Goal: Task Accomplishment & Management: Manage account settings

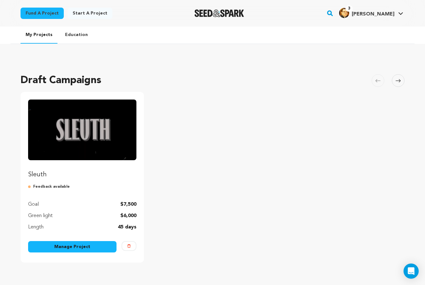
click at [85, 247] on link "Manage Project" at bounding box center [72, 246] width 88 height 11
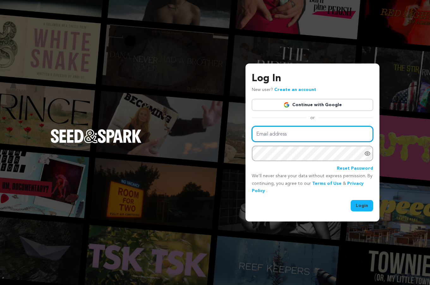
type input "guiller042390@msn.com"
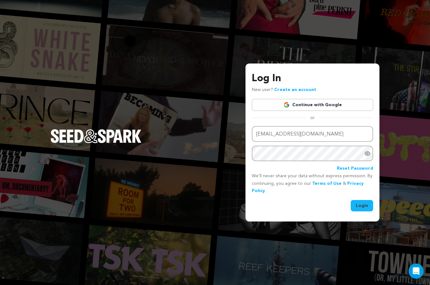
click at [367, 203] on button "Login" at bounding box center [362, 205] width 22 height 11
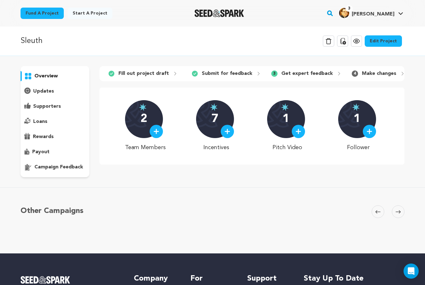
click at [375, 40] on link "Edit Project" at bounding box center [383, 40] width 37 height 11
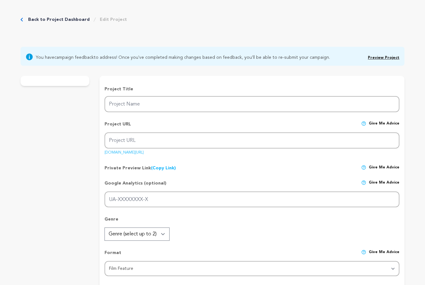
type input "Sleuth"
type input "sleuth"
type input "a private investigator unveils deadly corruption land seizing scheme disguised …"
type textarea "After a job goes wrong, private investigators Sarah and Devon find themselves i…"
type textarea "Our previous short films have brought stories with unique perspectives and char…"
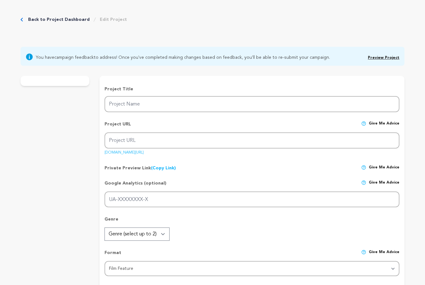
radio input "true"
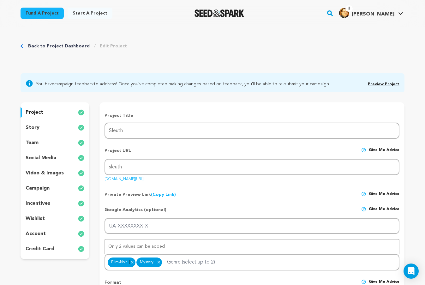
click at [43, 128] on div "story" at bounding box center [55, 128] width 69 height 10
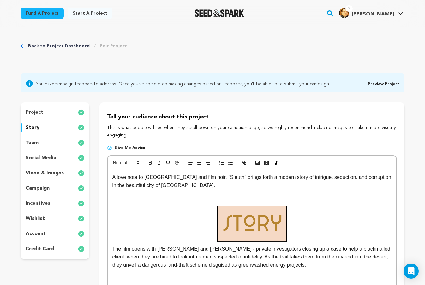
drag, startPoint x: 50, startPoint y: 134, endPoint x: 38, endPoint y: 135, distance: 12.4
click at [39, 47] on link "Back to Project Dashboard" at bounding box center [59, 46] width 62 height 6
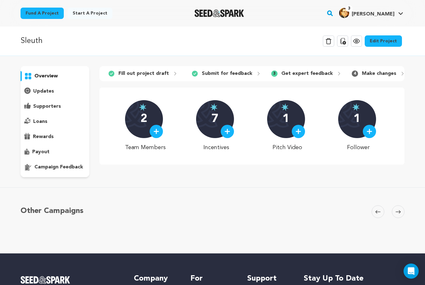
click at [46, 88] on p "updates" at bounding box center [43, 92] width 21 height 8
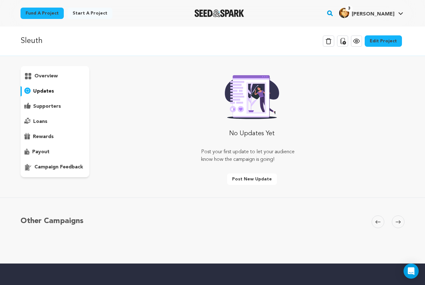
click at [53, 108] on p "supporters" at bounding box center [47, 107] width 28 height 8
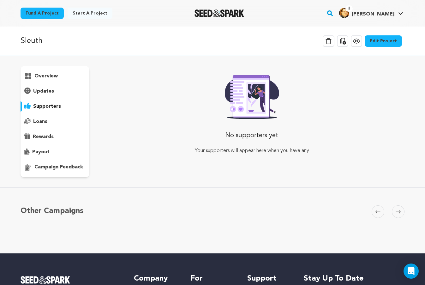
click at [53, 119] on div "loans" at bounding box center [55, 122] width 69 height 10
click at [52, 132] on div "rewards" at bounding box center [55, 137] width 69 height 10
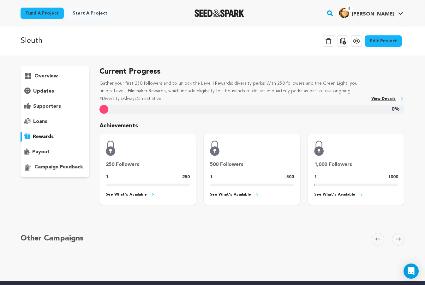
click at [242, 196] on link "See What's Available" at bounding box center [252, 194] width 84 height 7
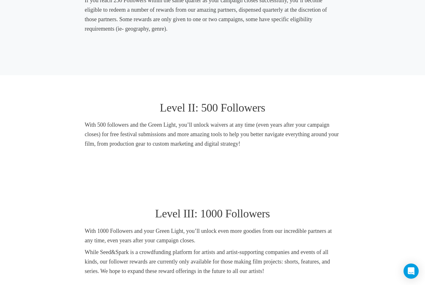
scroll to position [362, 0]
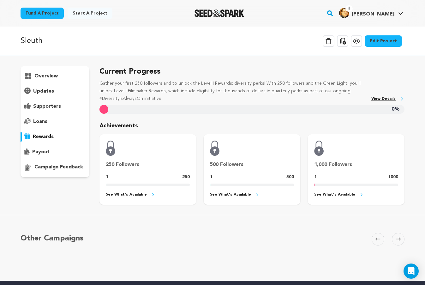
click at [64, 151] on div "payout" at bounding box center [55, 152] width 69 height 10
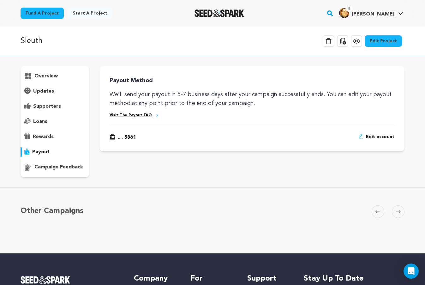
click at [54, 166] on p "campaign feedback" at bounding box center [58, 167] width 49 height 8
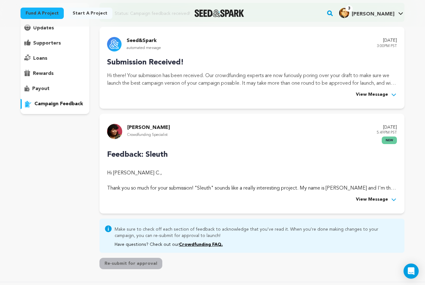
scroll to position [95, 0]
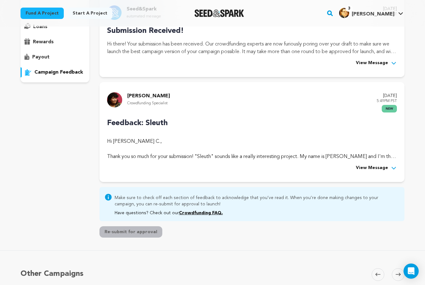
click at [361, 164] on div "Feedback: Sleuth Hi Guillermo E. Barahona C., Thank you so much for your submis…" at bounding box center [252, 145] width 290 height 54
click at [361, 165] on span "View Message" at bounding box center [372, 168] width 32 height 8
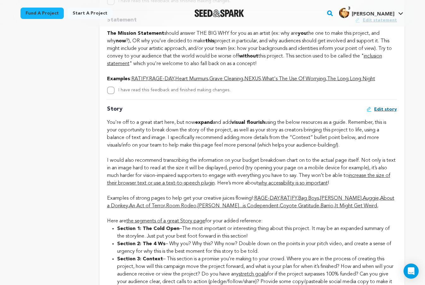
scroll to position [1043, 0]
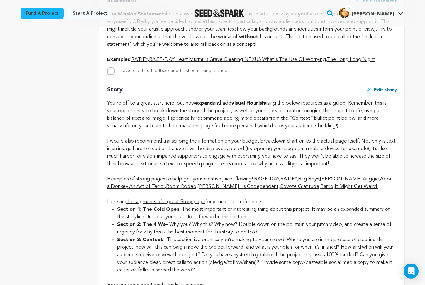
drag, startPoint x: 69, startPoint y: 196, endPoint x: 66, endPoint y: 201, distance: 6.4
drag, startPoint x: 69, startPoint y: 114, endPoint x: 69, endPoint y: 123, distance: 8.9
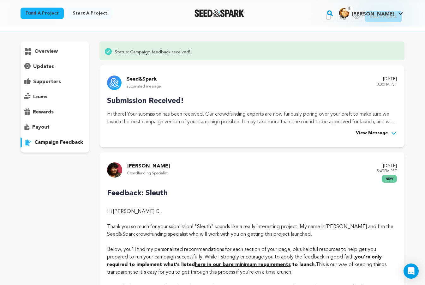
scroll to position [0, 0]
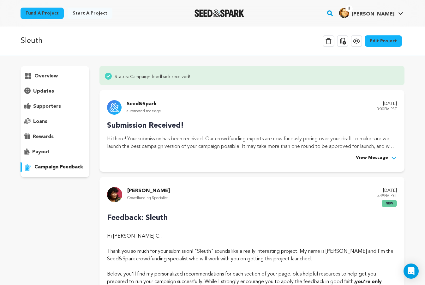
click at [387, 40] on link "Edit Project" at bounding box center [383, 40] width 37 height 11
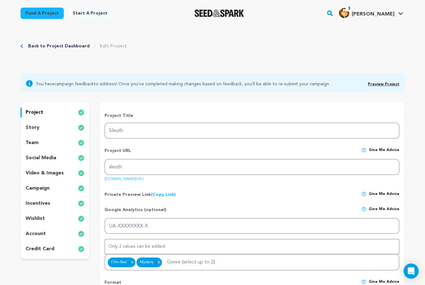
click at [52, 125] on div "story" at bounding box center [55, 128] width 69 height 10
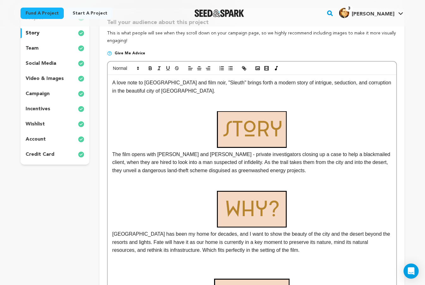
scroll to position [95, 0]
click at [280, 168] on p "The film opens with [PERSON_NAME] and [PERSON_NAME] - private investigators clo…" at bounding box center [252, 162] width 279 height 24
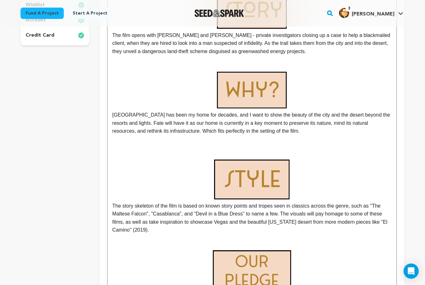
scroll to position [158, 0]
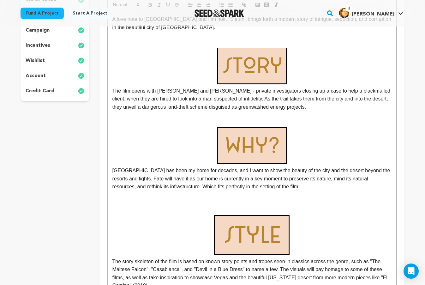
click at [26, 45] on p "incentives" at bounding box center [38, 46] width 25 height 8
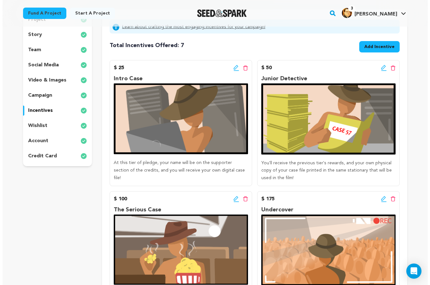
scroll to position [63, 0]
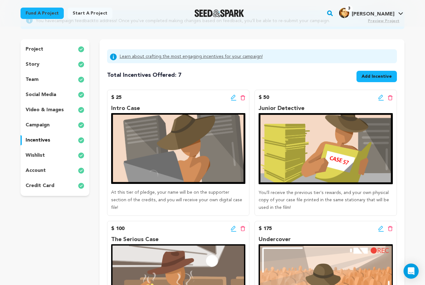
click at [231, 95] on icon at bounding box center [234, 98] width 6 height 6
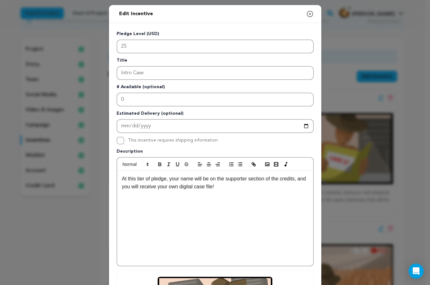
click at [245, 184] on p "At this tier of pledge, your name will be on the supporter section of the credi…" at bounding box center [215, 183] width 186 height 16
